Goal: Information Seeking & Learning: Learn about a topic

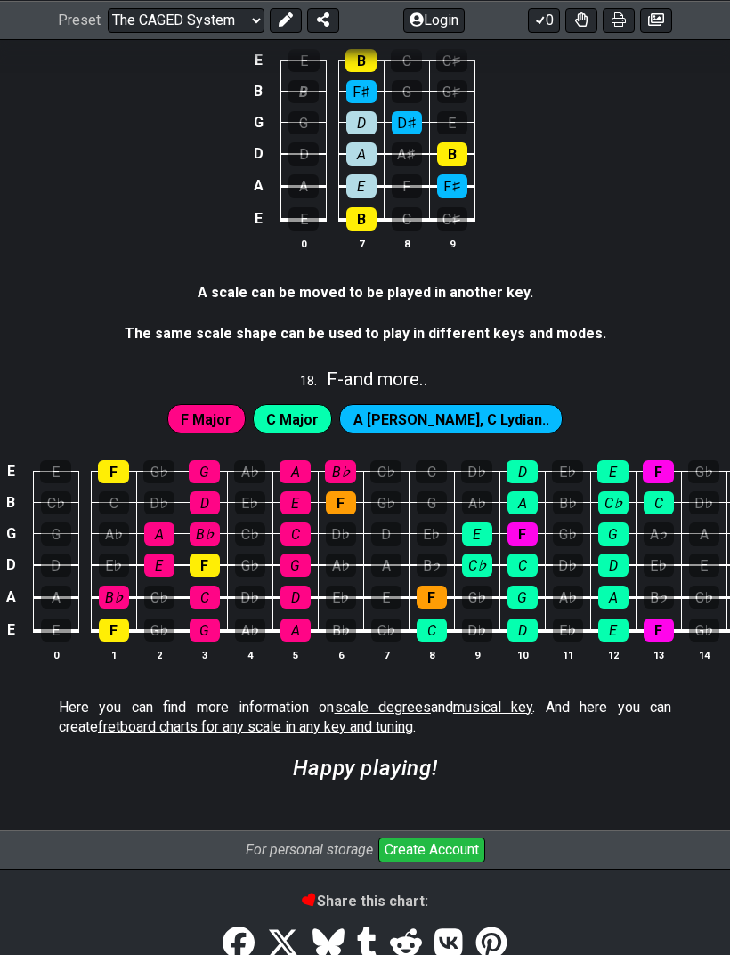
scroll to position [5233, 0]
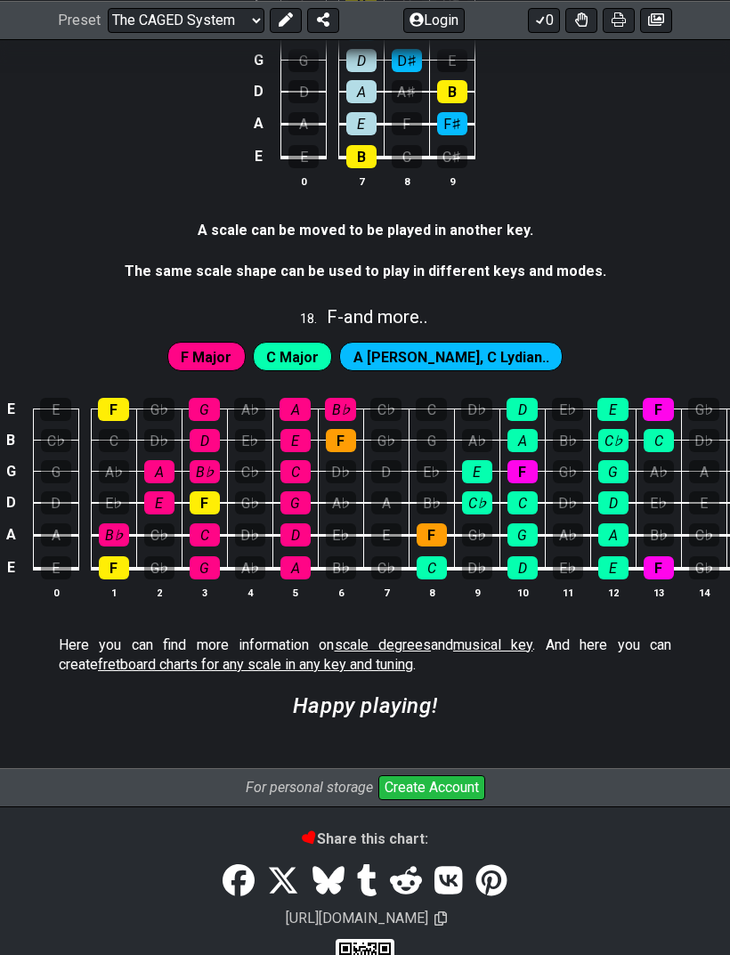
click at [311, 656] on span "fretboard charts for any scale in any key and tuning" at bounding box center [255, 664] width 315 height 17
select select "/guitar-scales"
select select "C"
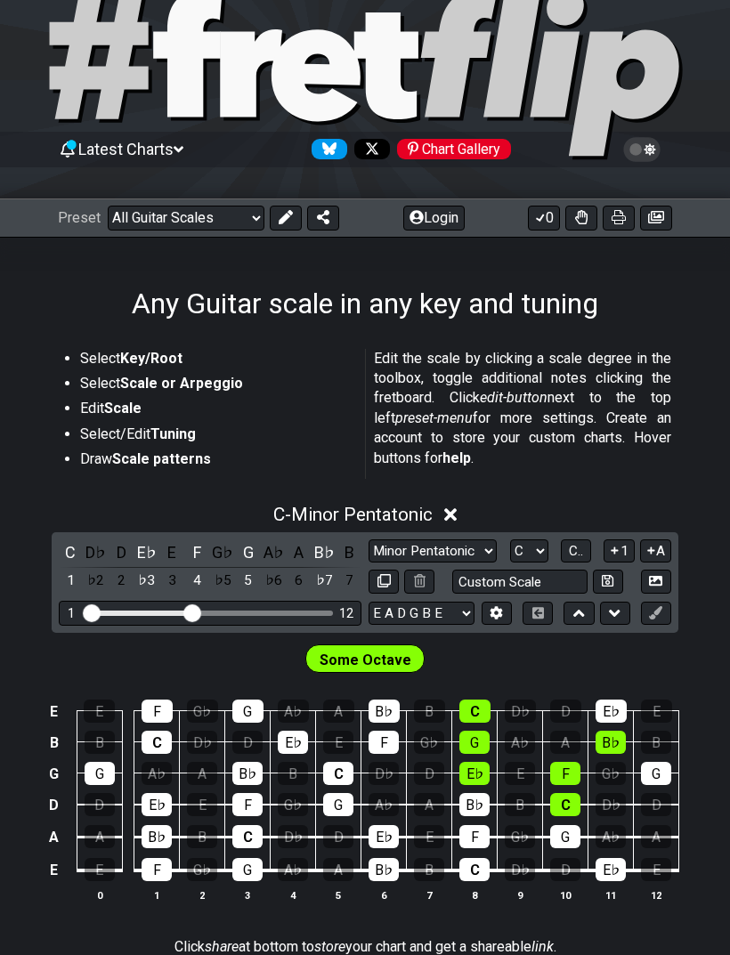
scroll to position [57, 0]
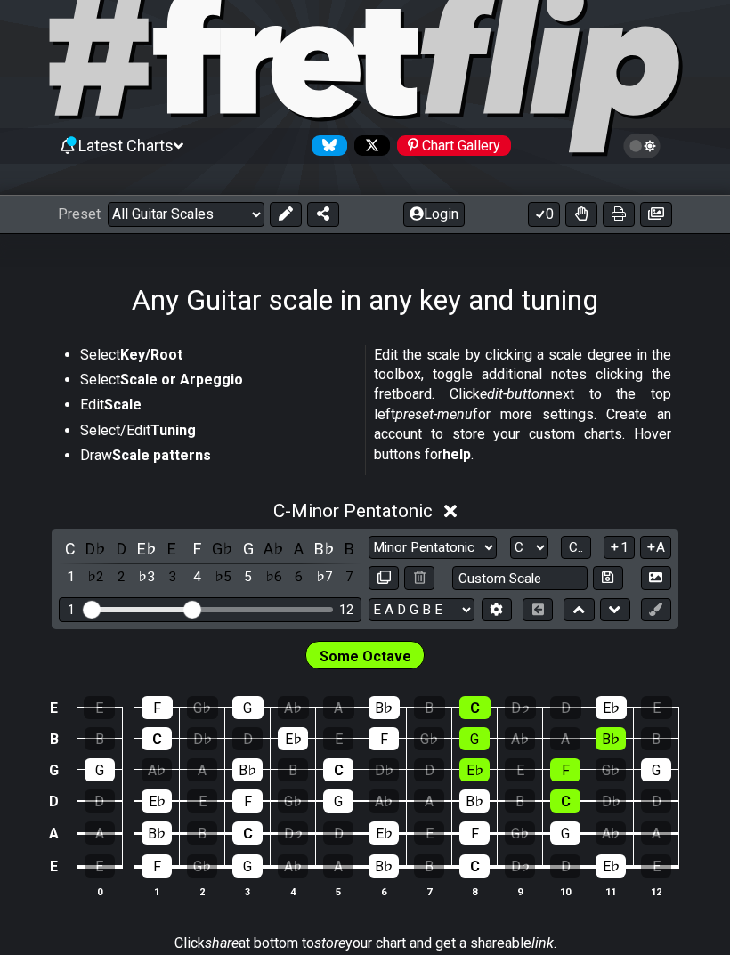
click at [182, 143] on icon at bounding box center [178, 145] width 10 height 6
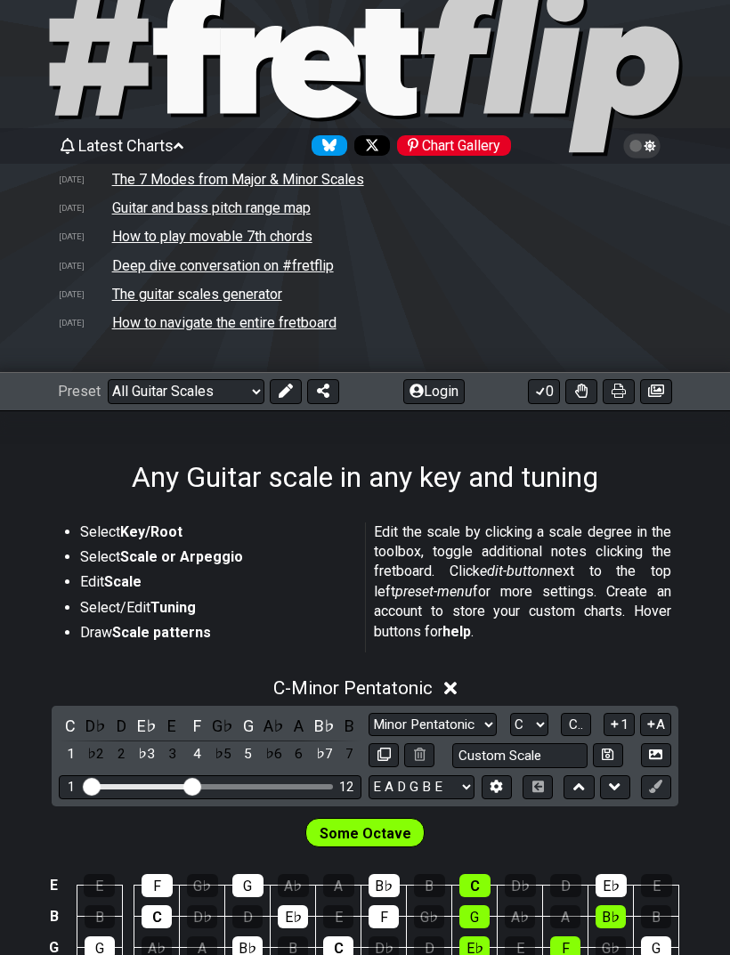
click at [612, 252] on tr "[DATE] Deep dive conversation on #fretflip" at bounding box center [365, 265] width 614 height 28
click at [472, 150] on div "Chart Gallery" at bounding box center [454, 145] width 114 height 20
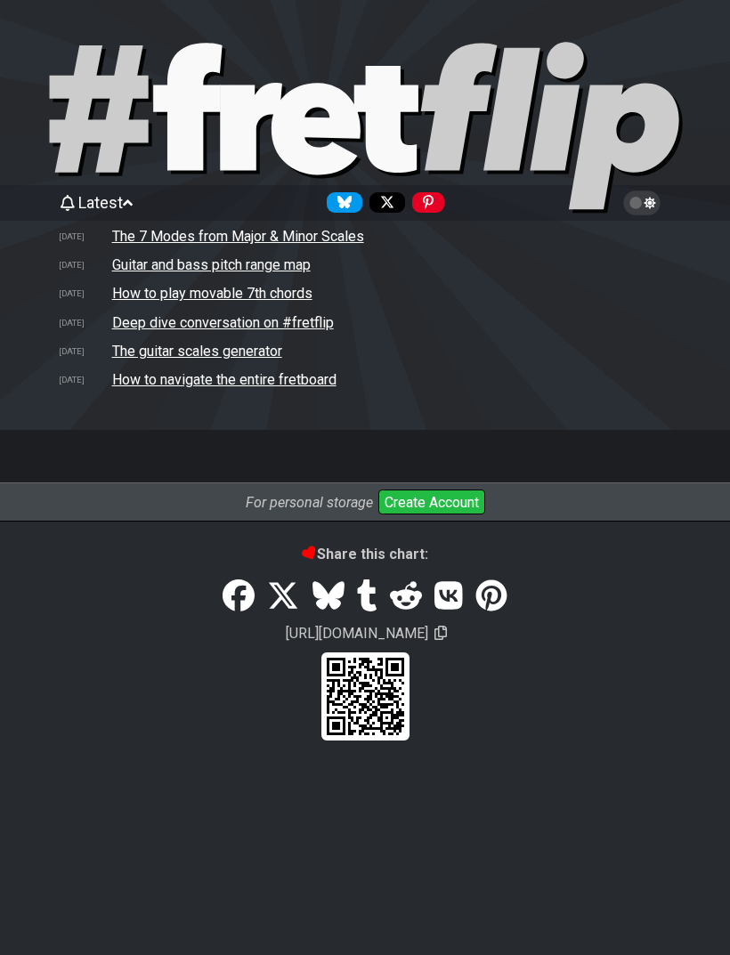
select select "/guitar-scales"
select select "C"
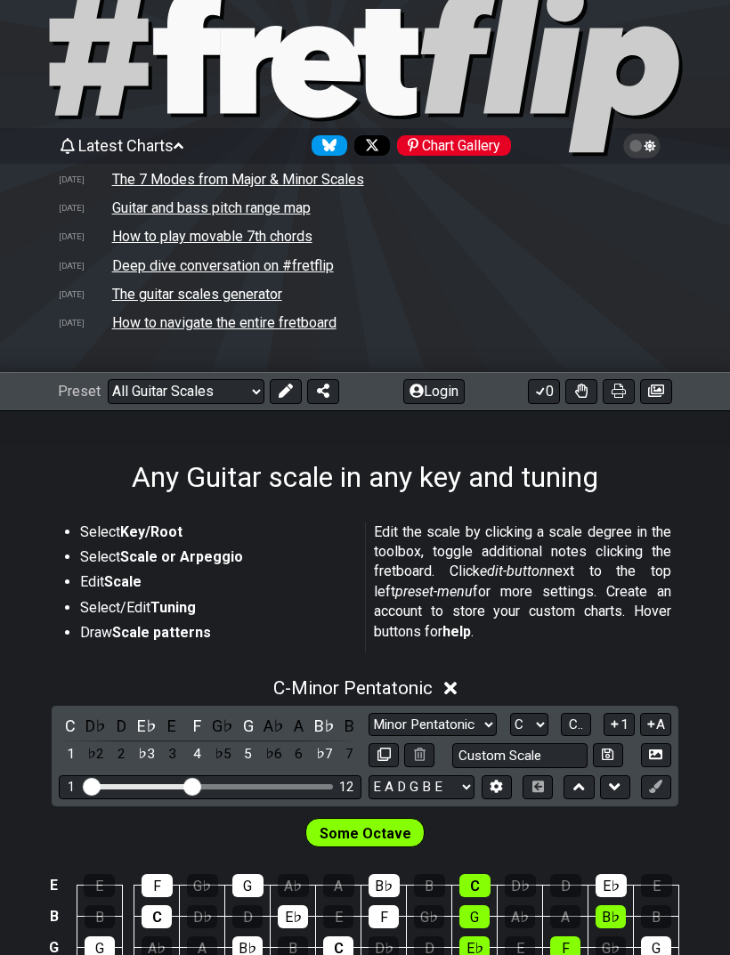
scroll to position [0, 0]
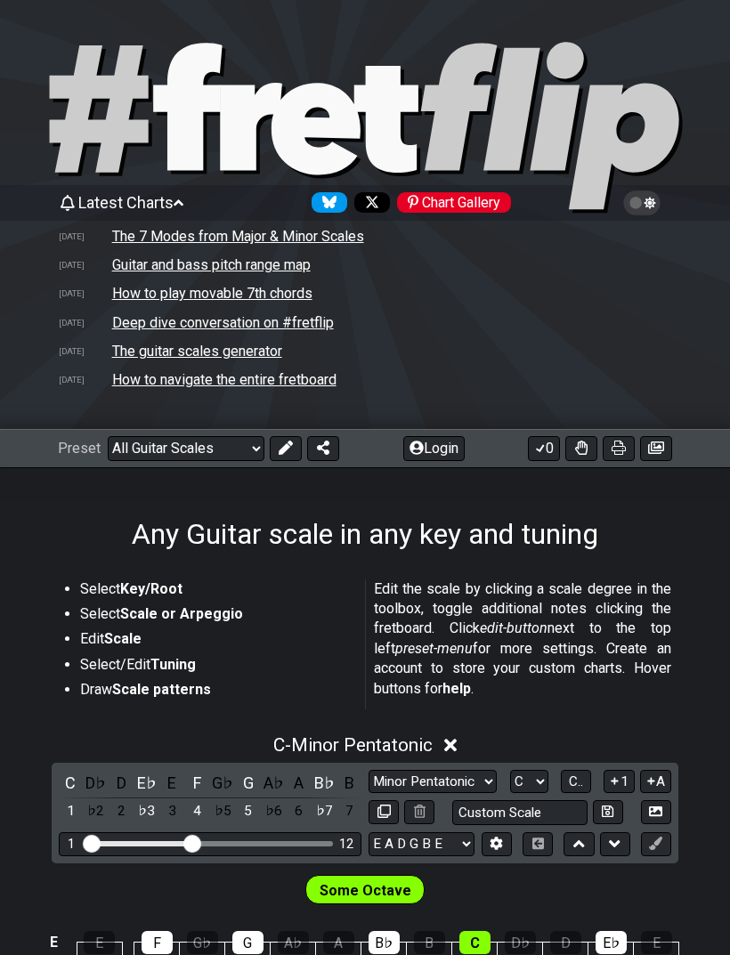
select select "/guitar-scales"
select select "C"
